Goal: Task Accomplishment & Management: Use online tool/utility

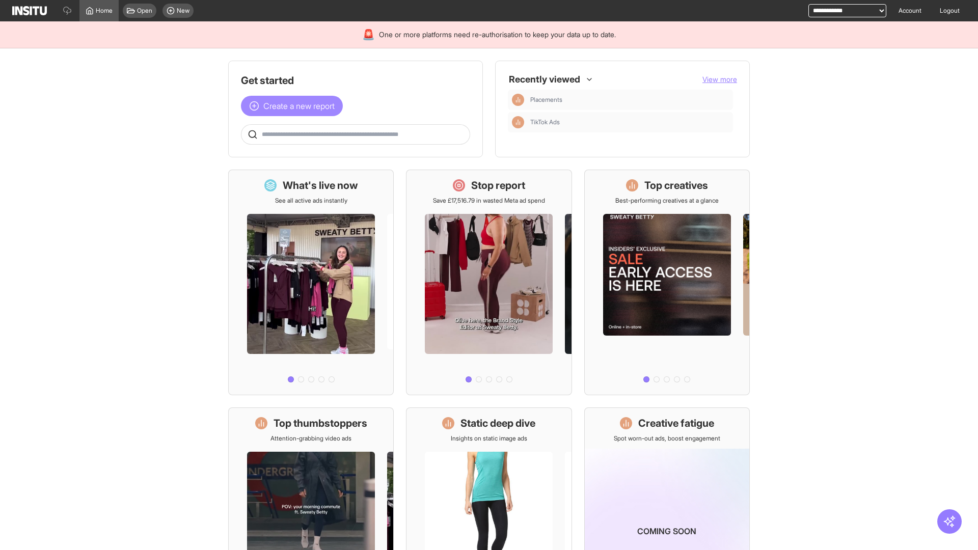
click at [294, 106] on span "Create a new report" at bounding box center [298, 106] width 71 height 12
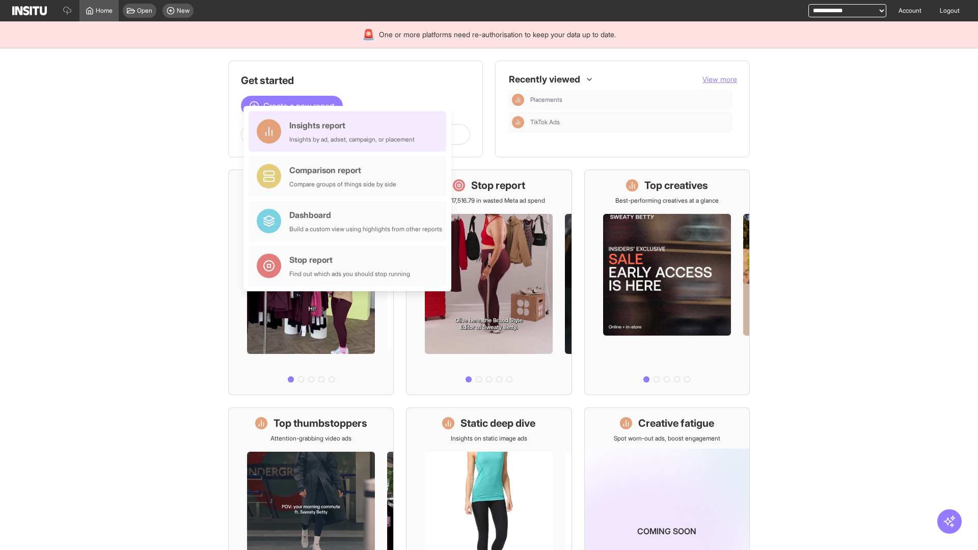
click at [350, 131] on div "Insights report Insights by ad, adset, campaign, or placement" at bounding box center [351, 131] width 125 height 24
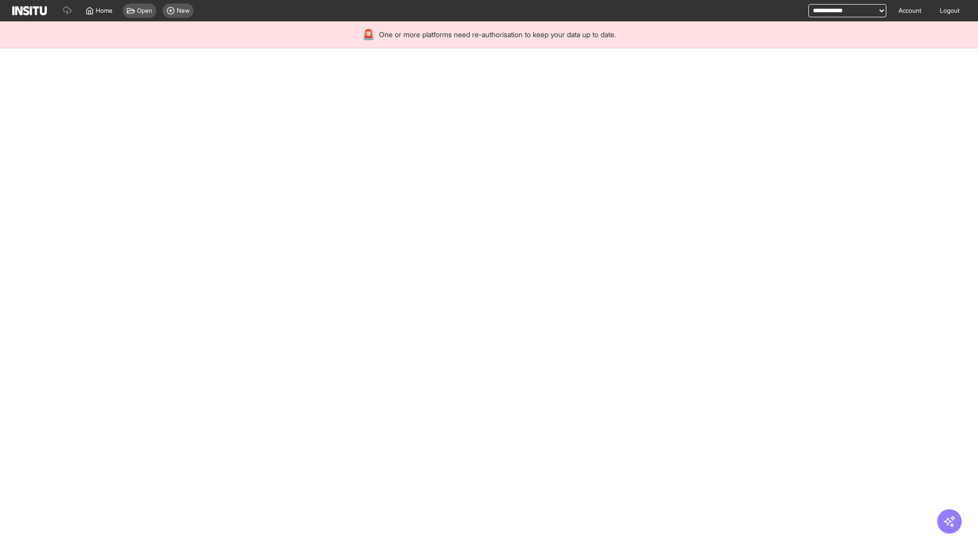
select select "**"
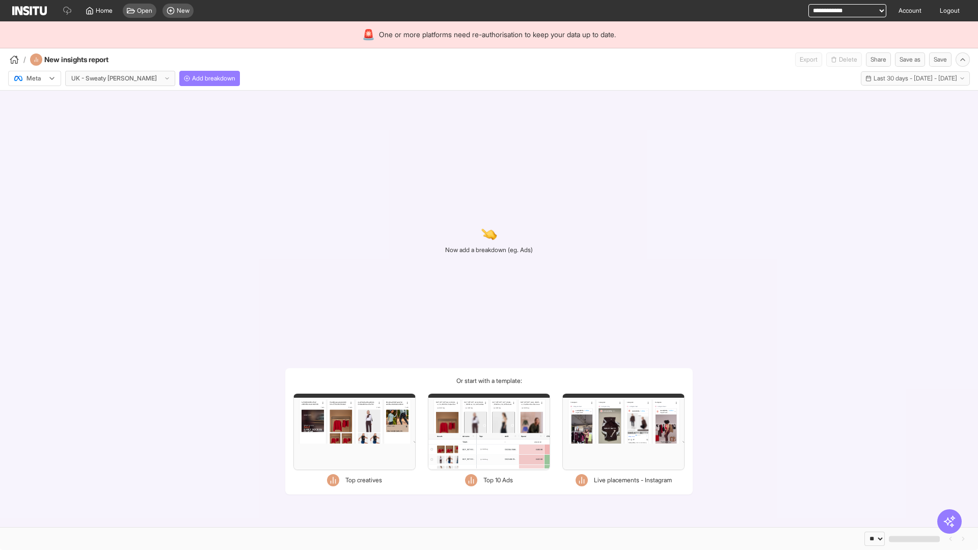
click at [35, 78] on div at bounding box center [27, 78] width 29 height 10
click at [34, 100] on span "Meta" at bounding box center [34, 100] width 14 height 9
click at [192, 78] on span "Add breakdown" at bounding box center [213, 78] width 43 height 8
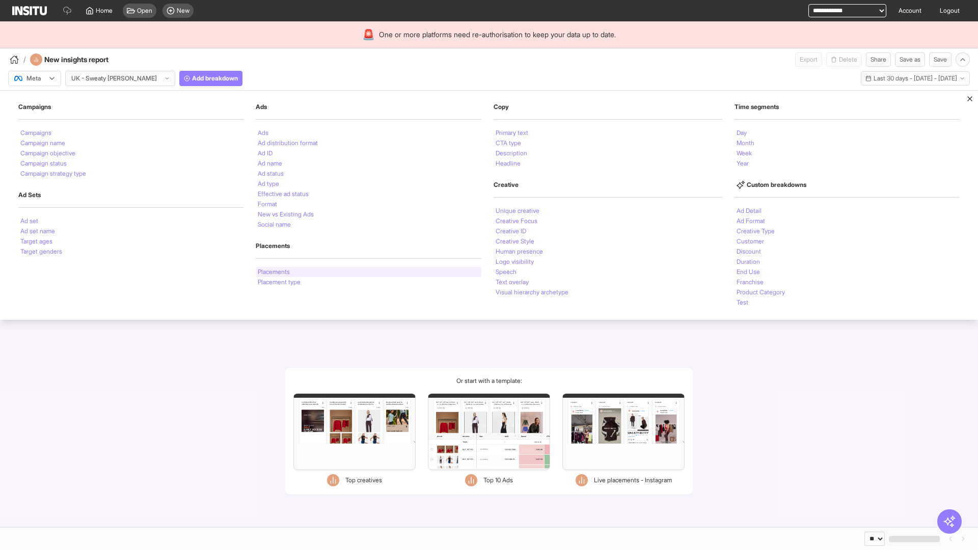
click at [273, 272] on li "Placements" at bounding box center [274, 272] width 32 height 6
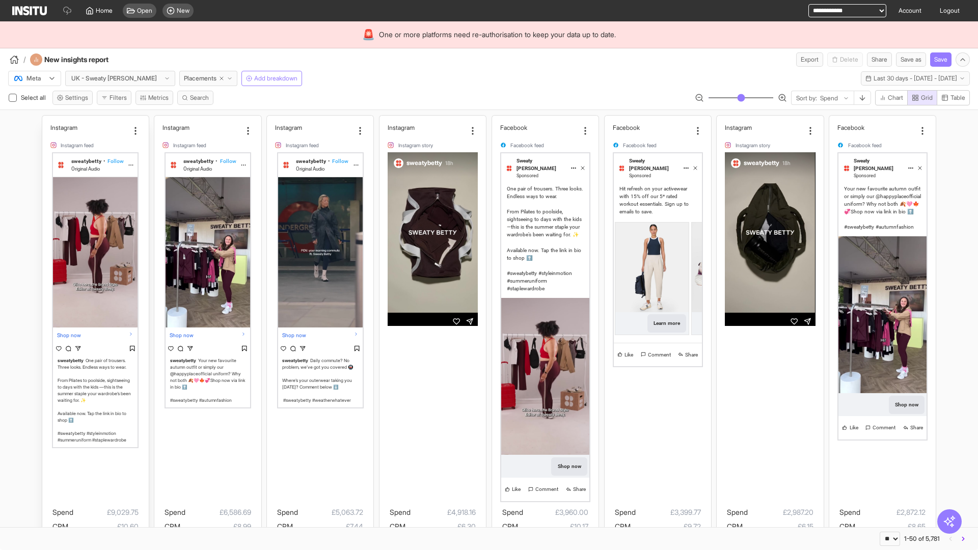
click at [47, 120] on div "Instagram Instagram feed sweatybetty • Follow Original Audio Shop now sweatybet…" at bounding box center [95, 361] width 106 height 490
